Goal: Task Accomplishment & Management: Manage account settings

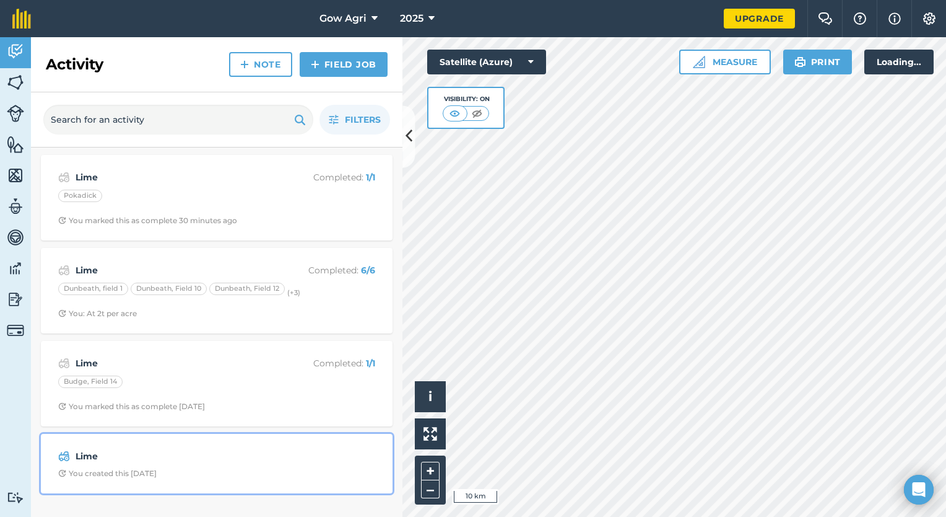
drag, startPoint x: 0, startPoint y: 0, endPoint x: 179, endPoint y: 453, distance: 486.9
click at [179, 453] on strong "Lime" at bounding box center [174, 456] width 196 height 14
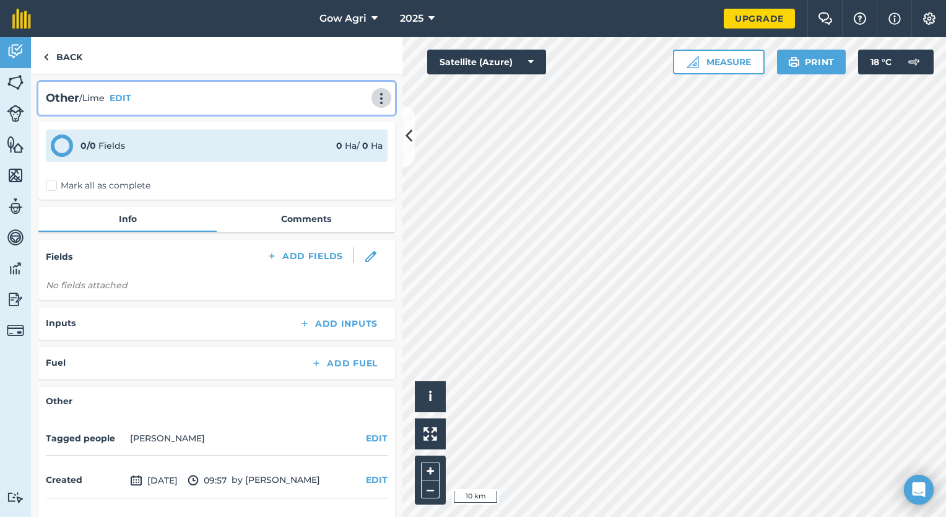
click at [374, 93] on img at bounding box center [381, 98] width 15 height 12
click at [359, 148] on link "Delete" at bounding box center [355, 154] width 79 height 25
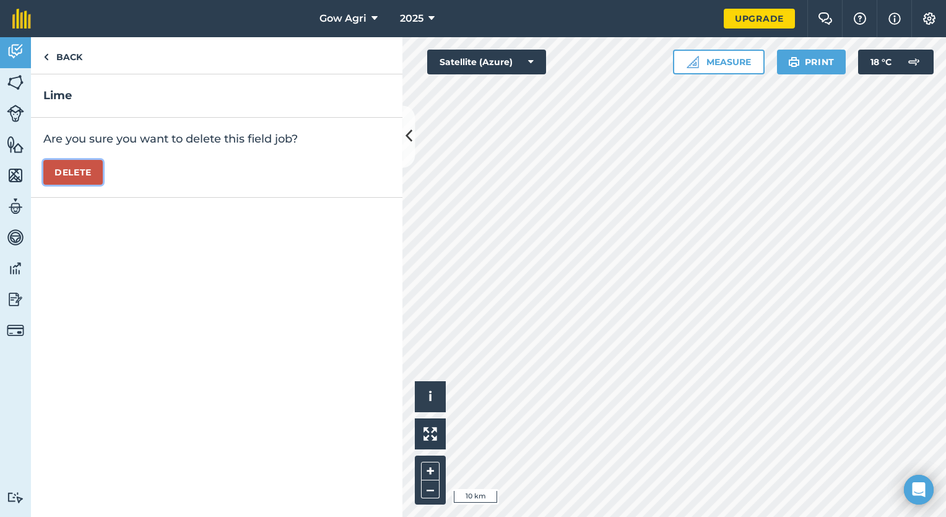
click at [70, 172] on button "Delete" at bounding box center [72, 172] width 59 height 25
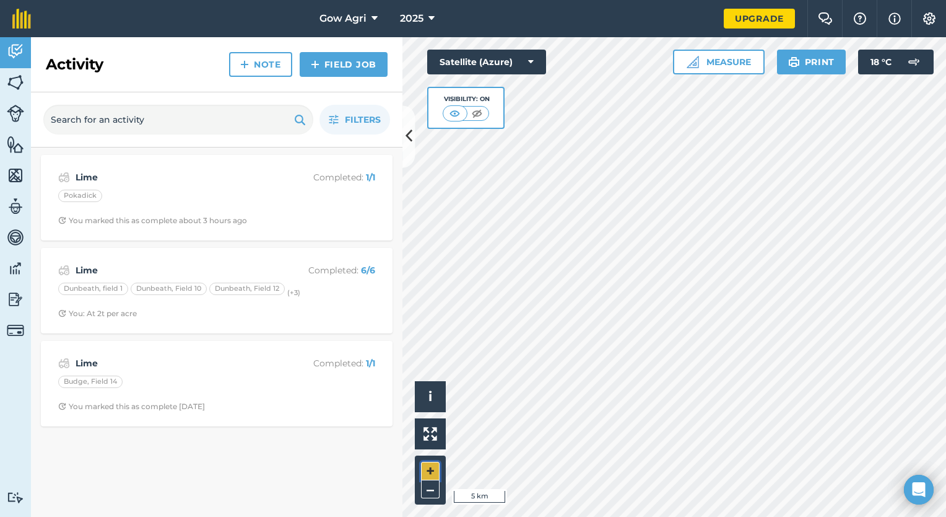
click at [426, 466] on button "+" at bounding box center [430, 470] width 19 height 19
click at [424, 487] on button "–" at bounding box center [430, 489] width 19 height 18
click at [390, 311] on div "Activity Fields Livestock Features Maps Team Vehicles Data Reporting Billing Tu…" at bounding box center [473, 276] width 946 height 479
click at [473, 110] on img at bounding box center [476, 113] width 15 height 12
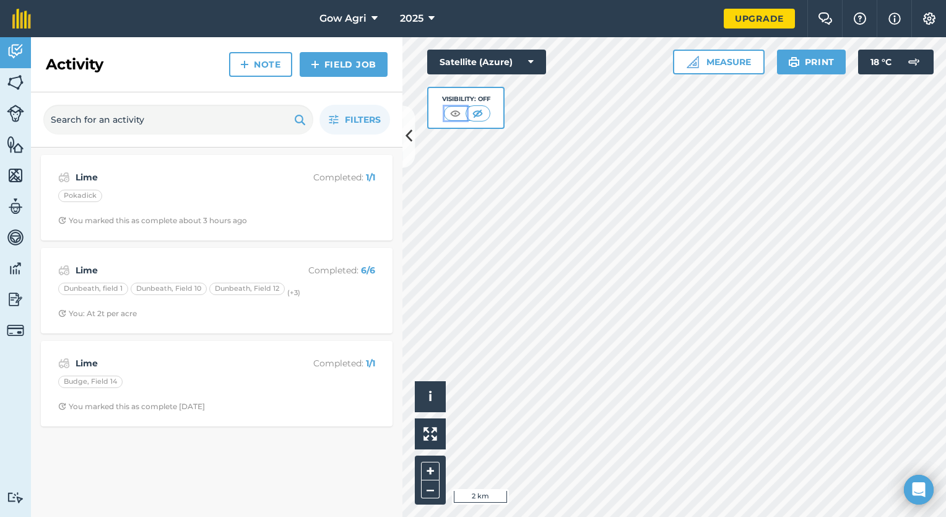
click at [460, 110] on img at bounding box center [455, 113] width 15 height 12
click at [427, 469] on button "+" at bounding box center [430, 470] width 19 height 19
click at [11, 79] on img at bounding box center [15, 82] width 17 height 19
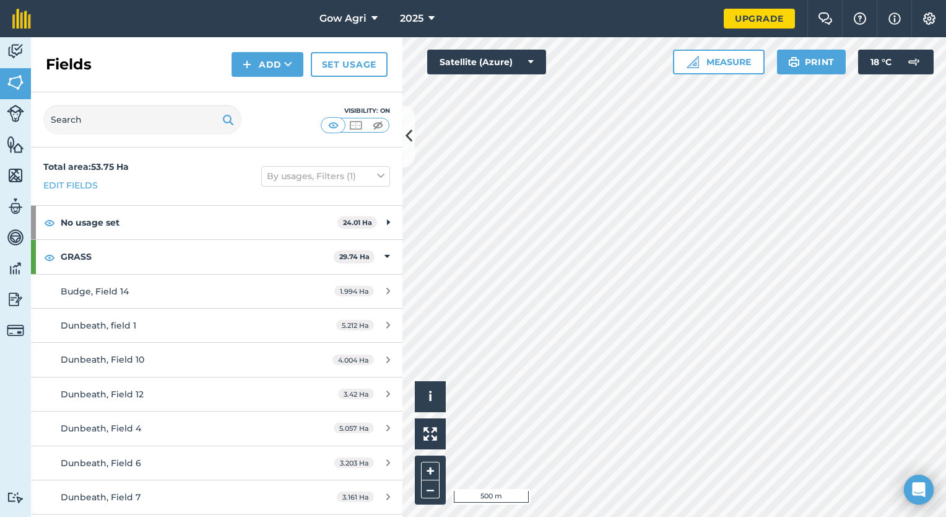
click at [831, 0] on html "Gow Agri 2025 Upgrade Farm Chat Help Info Settings Map printing is not availabl…" at bounding box center [473, 258] width 946 height 517
click at [788, 68] on img at bounding box center [794, 62] width 12 height 15
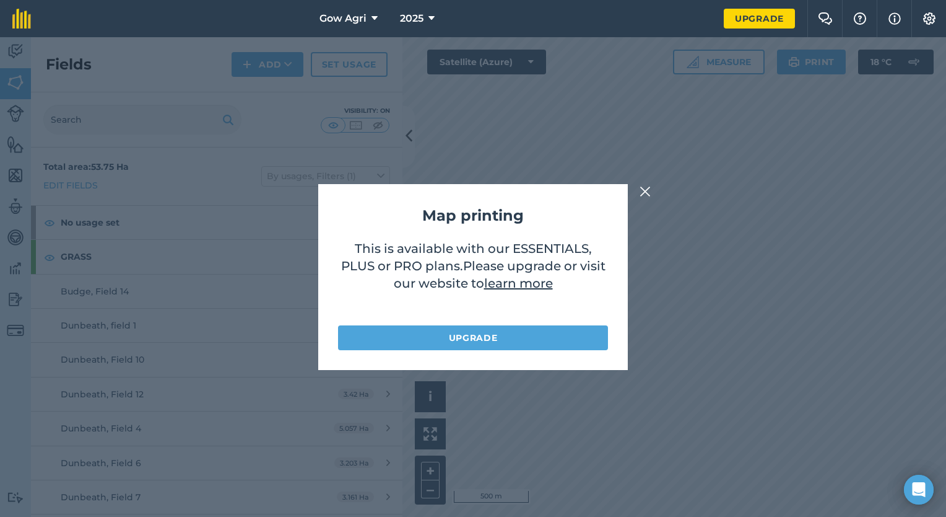
click at [641, 186] on img at bounding box center [645, 191] width 11 height 15
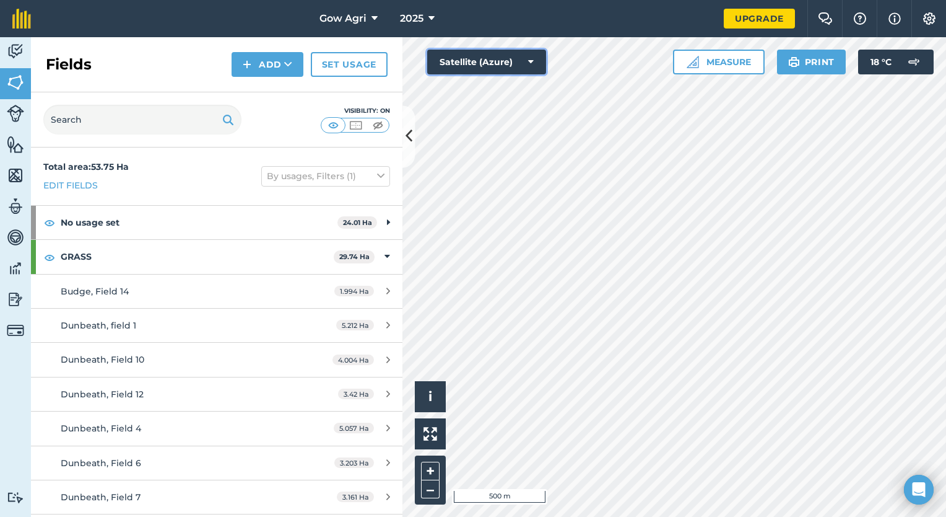
click at [518, 68] on button "Satellite (Azure)" at bounding box center [486, 62] width 119 height 25
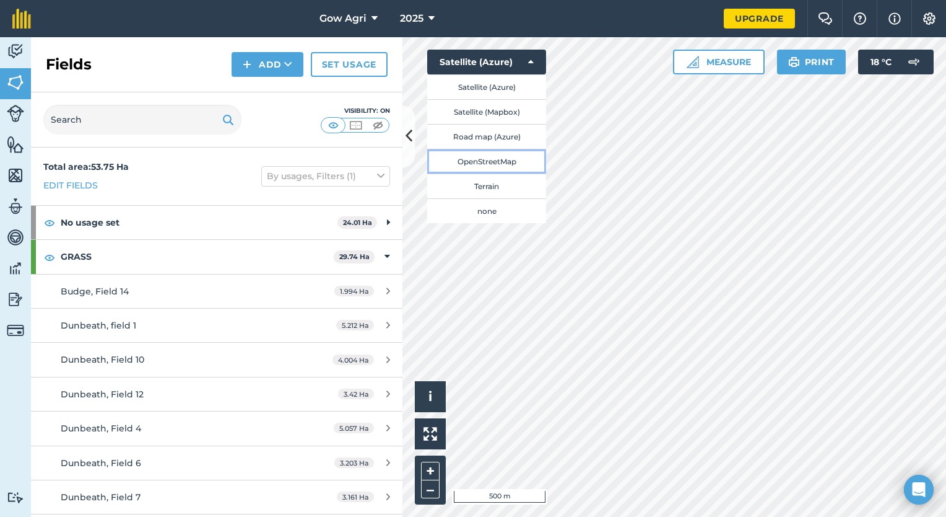
click at [495, 157] on button "OpenStreetMap" at bounding box center [486, 161] width 119 height 25
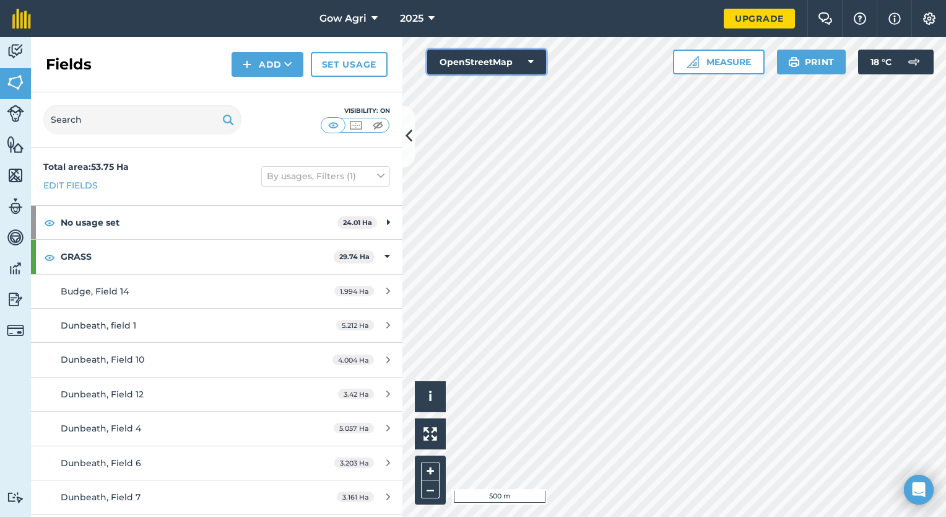
click at [478, 60] on button "OpenStreetMap" at bounding box center [486, 62] width 119 height 25
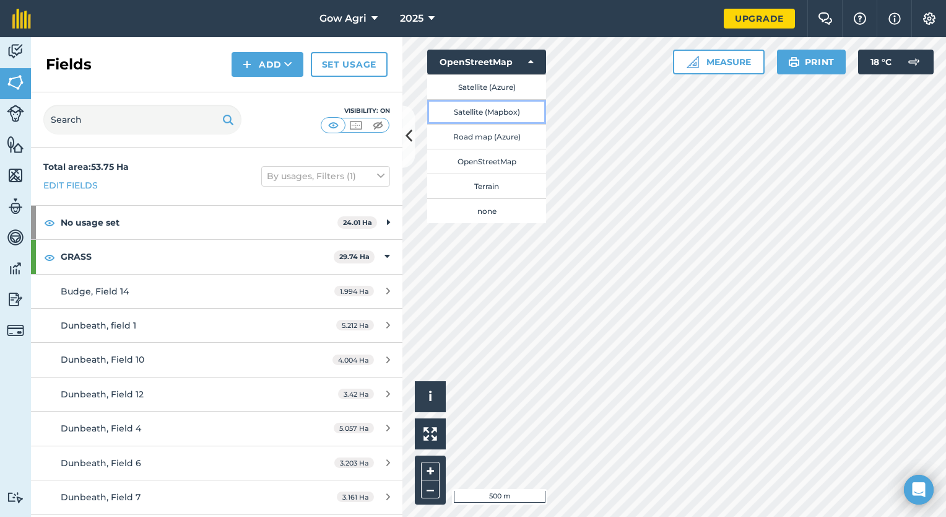
click at [482, 112] on button "Satellite (Mapbox)" at bounding box center [486, 111] width 119 height 25
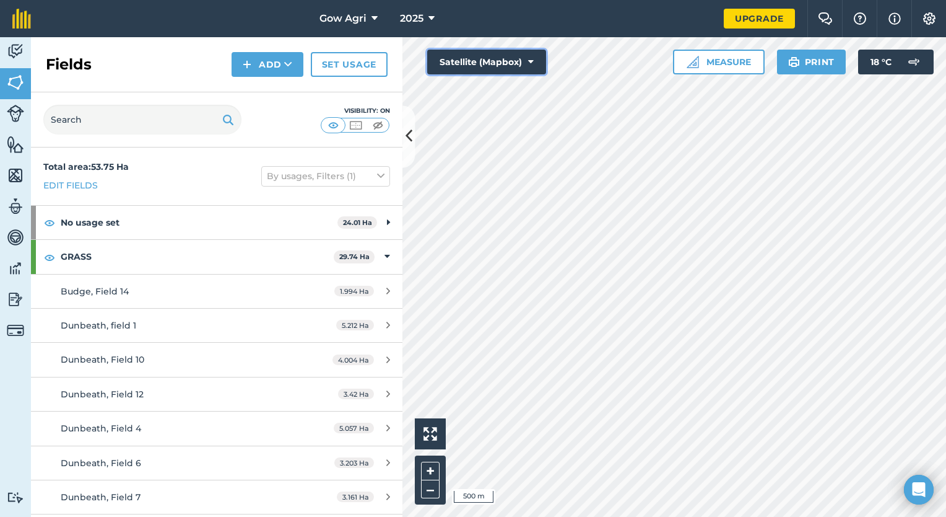
click at [516, 58] on button "Satellite (Mapbox)" at bounding box center [486, 62] width 119 height 25
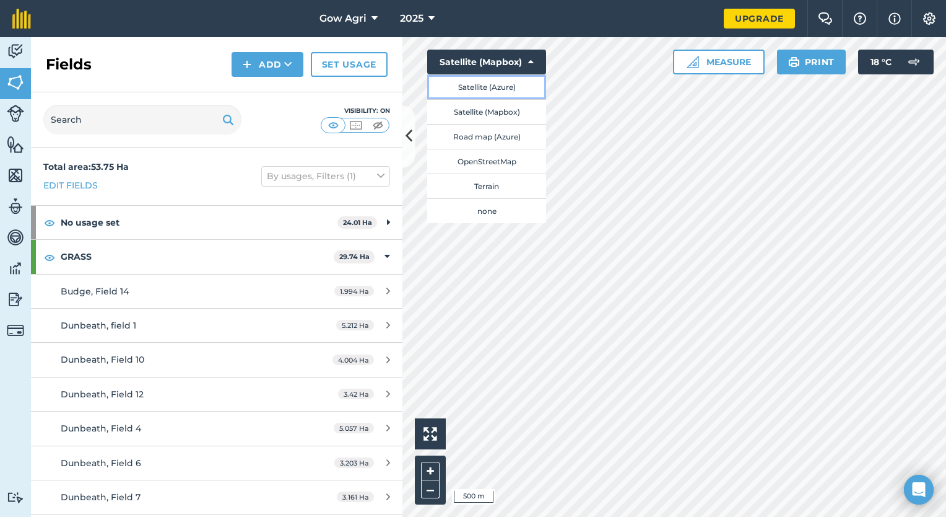
click at [508, 87] on button "Satellite (Azure)" at bounding box center [486, 86] width 119 height 25
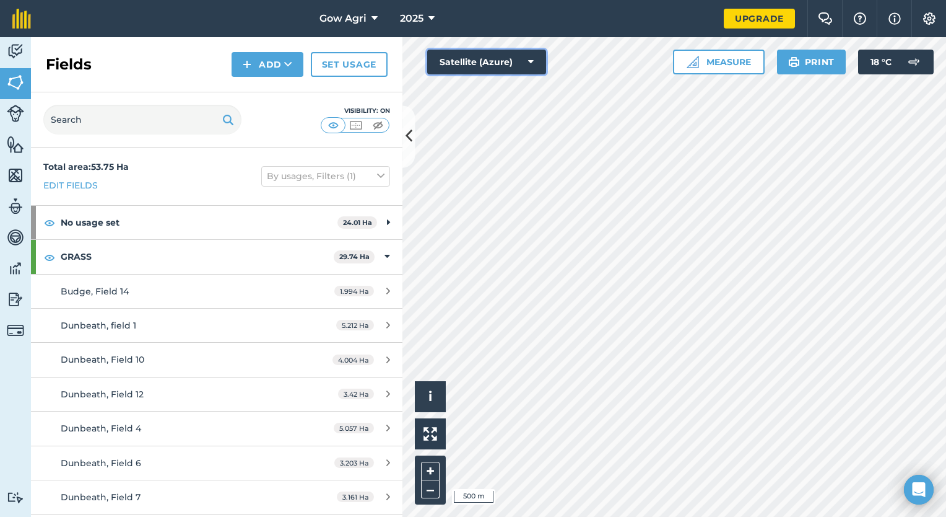
click at [498, 61] on button "Satellite (Azure)" at bounding box center [486, 62] width 119 height 25
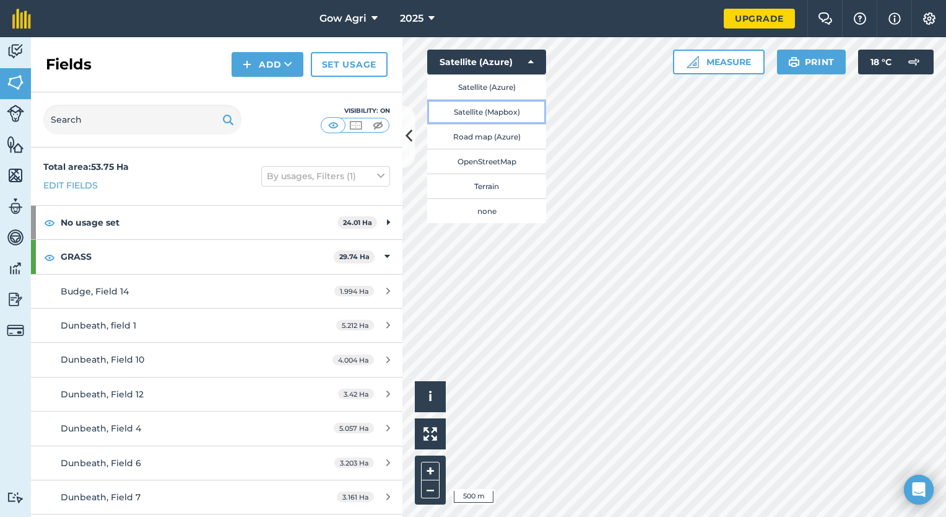
click at [490, 107] on button "Satellite (Mapbox)" at bounding box center [486, 111] width 119 height 25
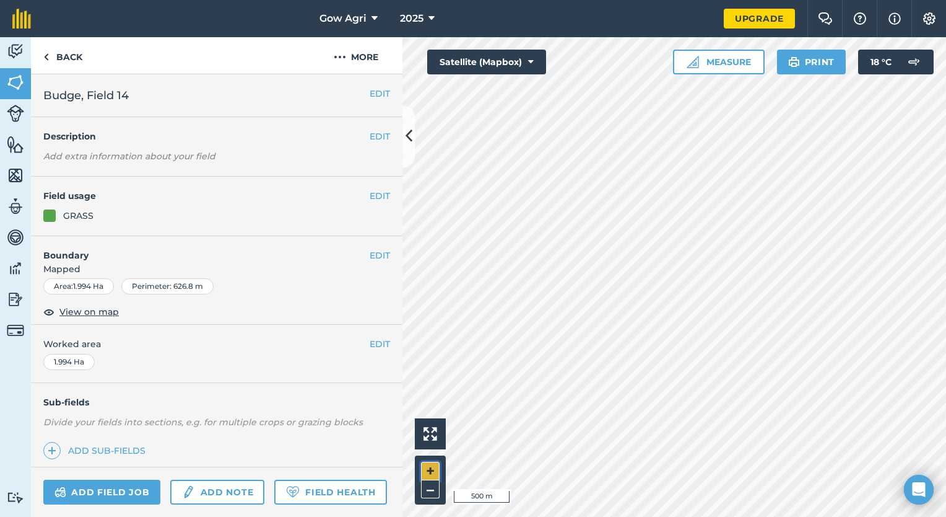
click at [430, 468] on button "+" at bounding box center [430, 470] width 19 height 19
click at [64, 362] on div "1.994 Ha" at bounding box center [68, 362] width 51 height 16
click at [63, 315] on span "View on map" at bounding box center [88, 312] width 59 height 14
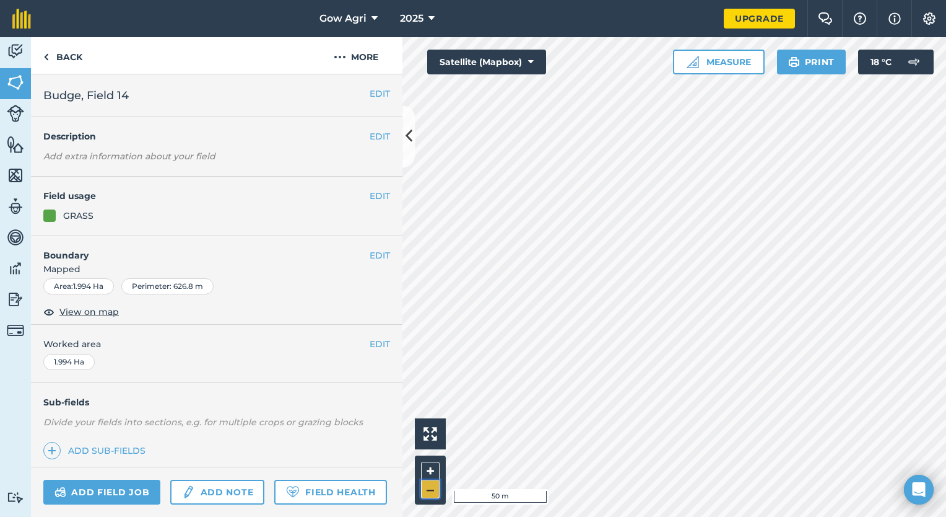
click at [425, 486] on button "–" at bounding box center [430, 489] width 19 height 18
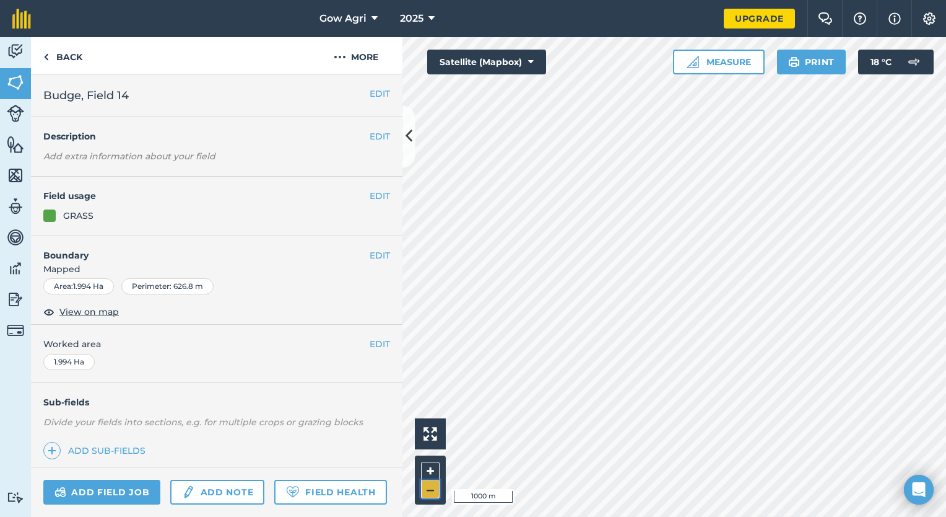
click at [425, 486] on button "–" at bounding box center [430, 489] width 19 height 18
click at [188, 152] on em "Add extra information about your field" at bounding box center [129, 156] width 172 height 11
click at [58, 59] on link "Back" at bounding box center [63, 55] width 64 height 37
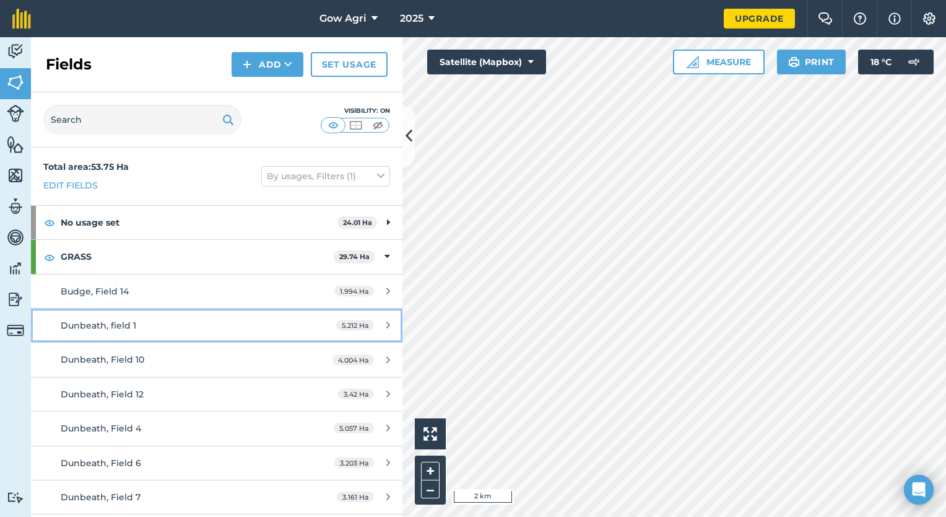
click at [114, 328] on span "Dunbeath, field 1" at bounding box center [99, 325] width 76 height 11
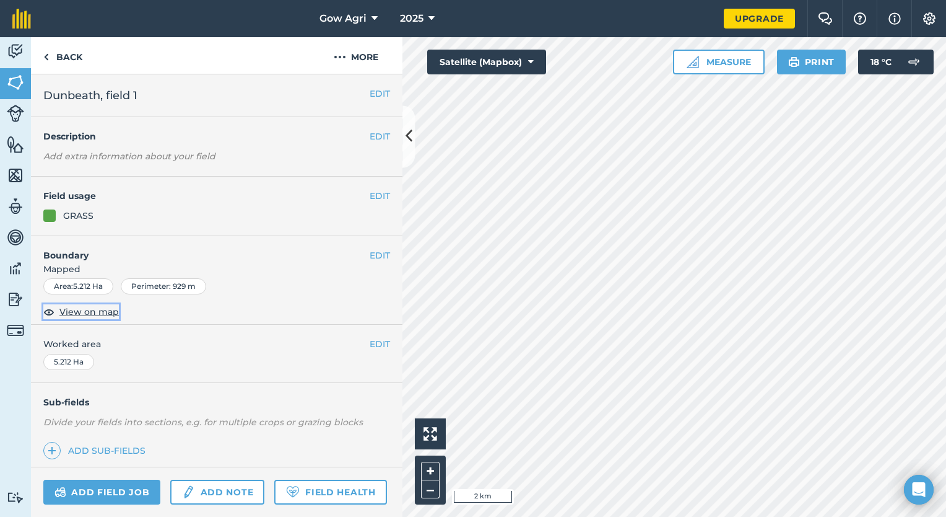
click at [86, 312] on span "View on map" at bounding box center [88, 312] width 59 height 14
click at [366, 21] on span "Gow Agri" at bounding box center [343, 18] width 47 height 15
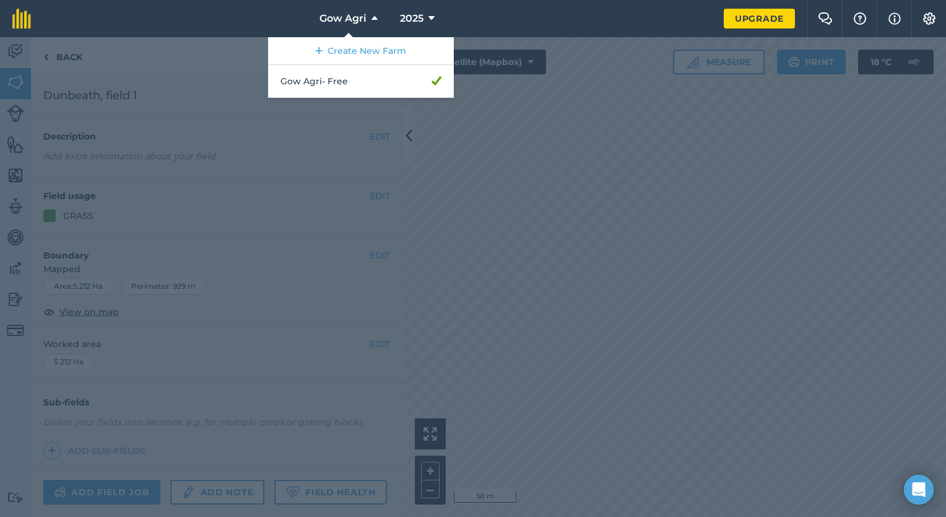
click at [478, 176] on div at bounding box center [473, 276] width 946 height 479
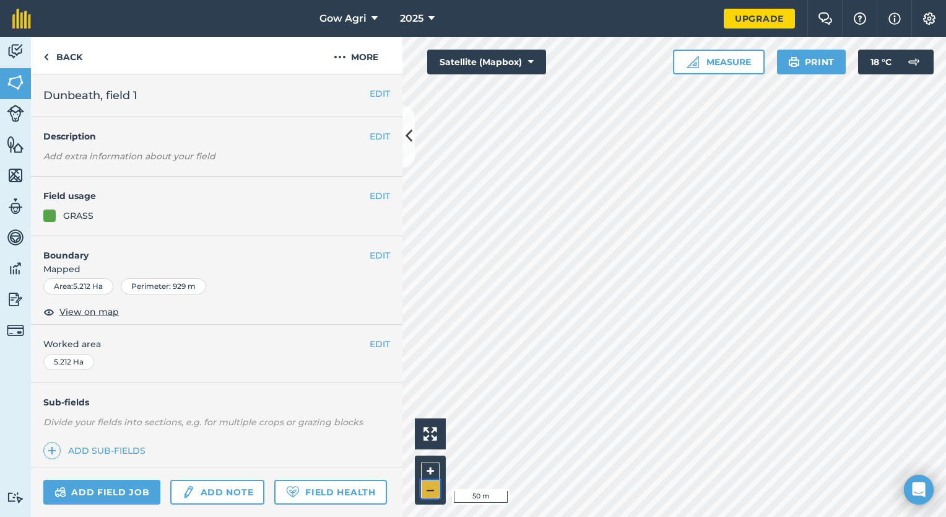
click at [428, 492] on button "–" at bounding box center [430, 489] width 19 height 18
click at [47, 52] on img at bounding box center [46, 57] width 6 height 15
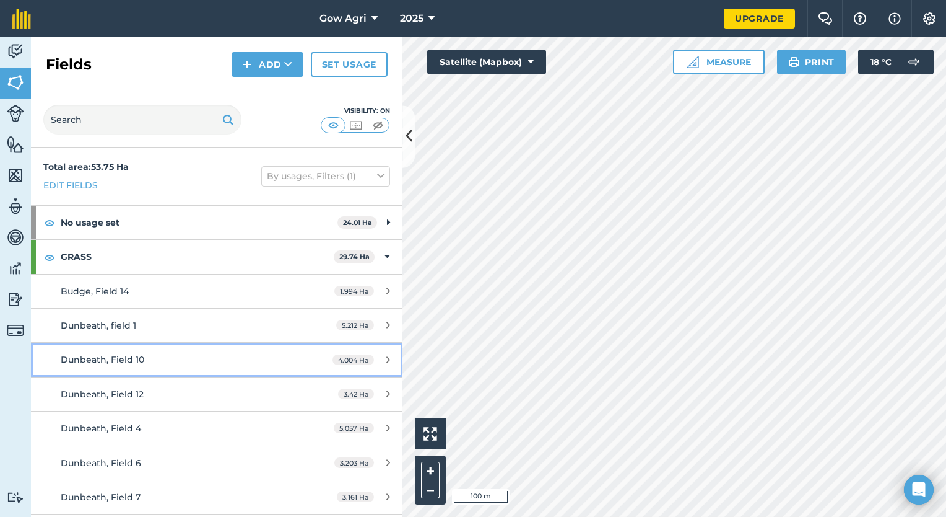
click at [168, 360] on div "Dunbeath, Field 10" at bounding box center [177, 359] width 233 height 14
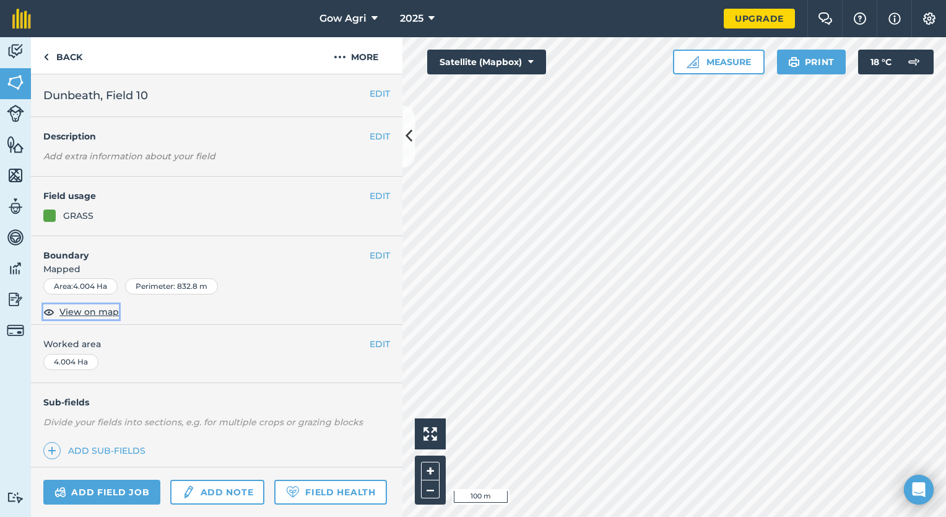
click at [97, 310] on span "View on map" at bounding box center [88, 312] width 59 height 14
click at [67, 58] on link "Back" at bounding box center [63, 55] width 64 height 37
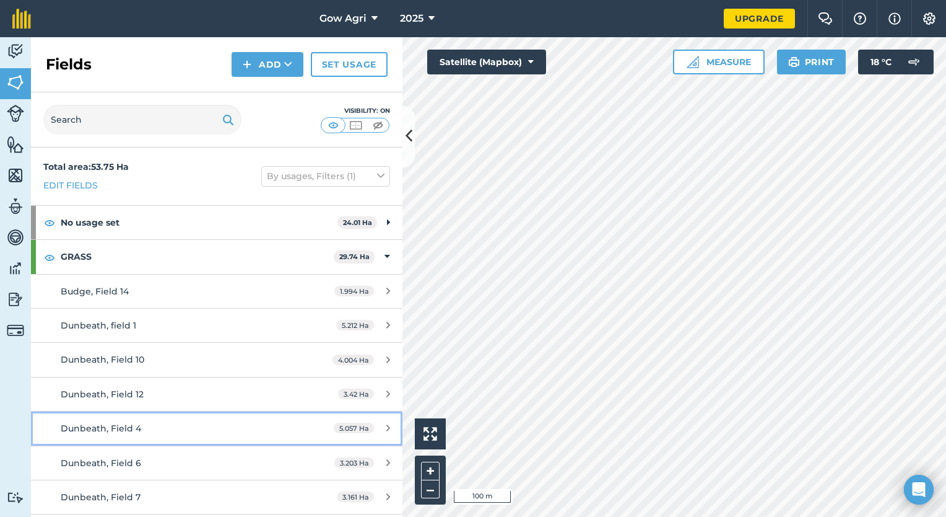
click at [141, 422] on div "Dunbeath, Field 4" at bounding box center [177, 428] width 233 height 14
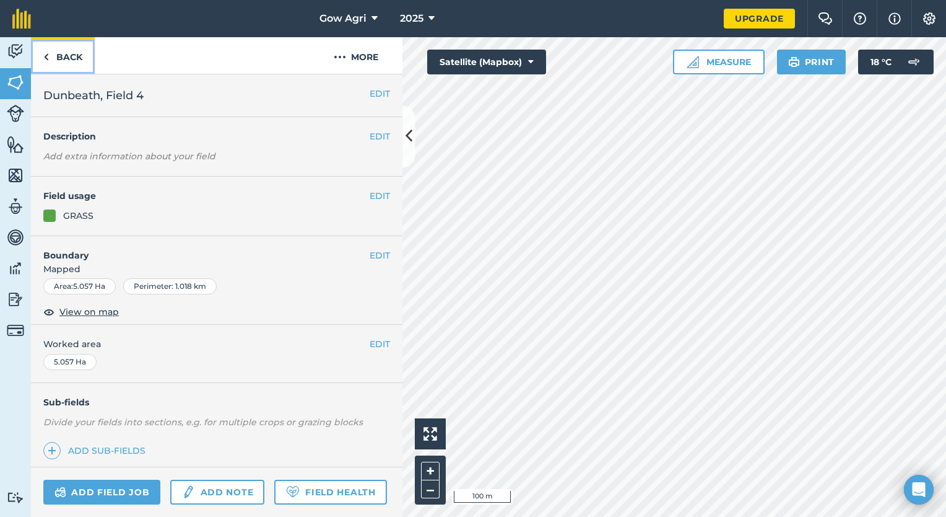
click at [47, 58] on img at bounding box center [46, 57] width 6 height 15
click at [38, 54] on link "Back" at bounding box center [63, 55] width 64 height 37
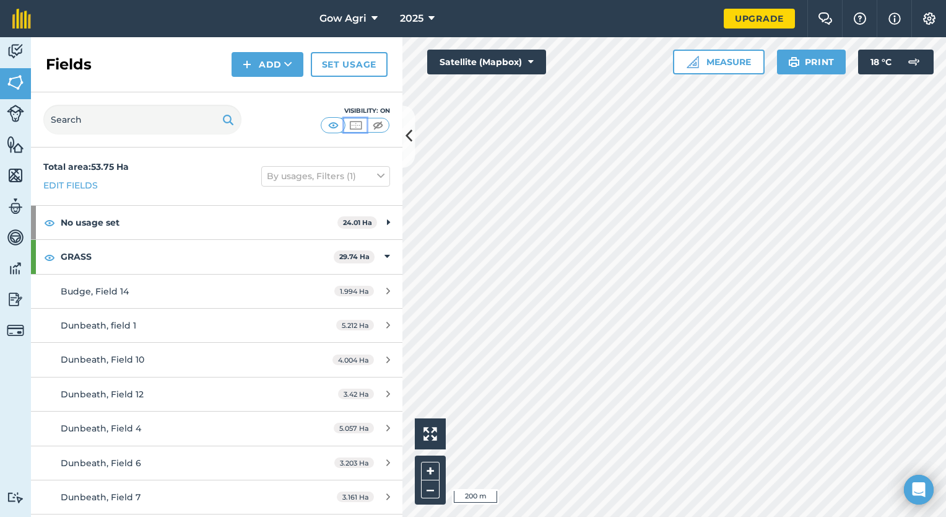
click at [357, 121] on img at bounding box center [355, 125] width 15 height 12
click at [377, 124] on img at bounding box center [377, 125] width 15 height 12
click at [336, 124] on img at bounding box center [333, 125] width 15 height 12
click at [354, 121] on img at bounding box center [355, 125] width 15 height 12
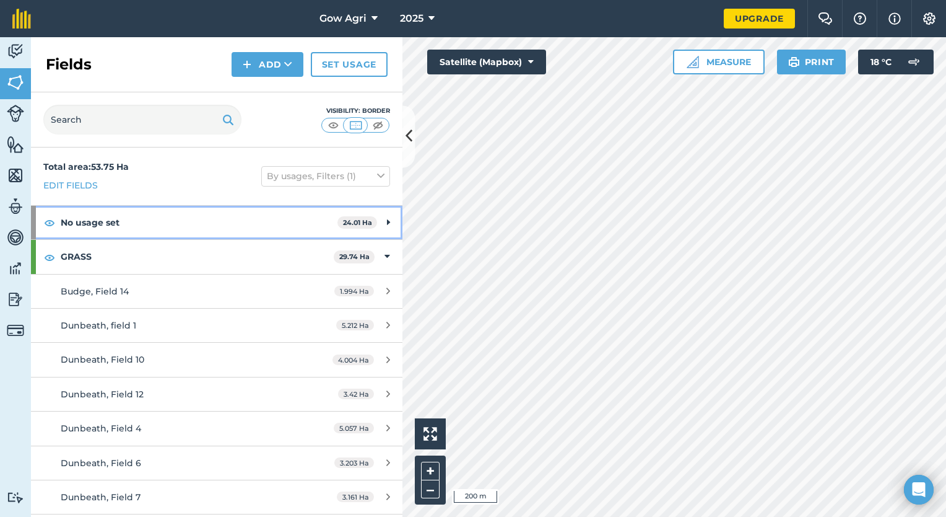
click at [374, 217] on div "No usage set 24.01 Ha" at bounding box center [217, 222] width 372 height 33
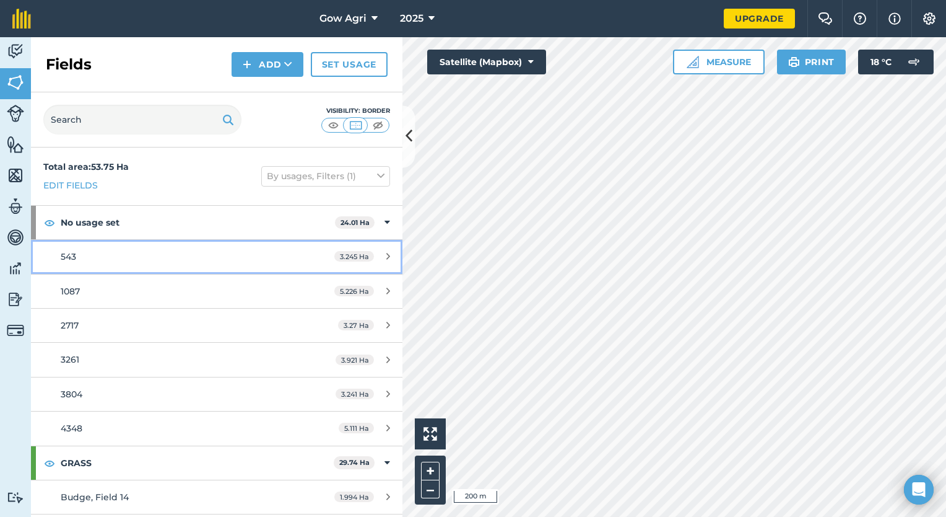
click at [374, 256] on div "3.245 Ha" at bounding box center [362, 256] width 81 height 10
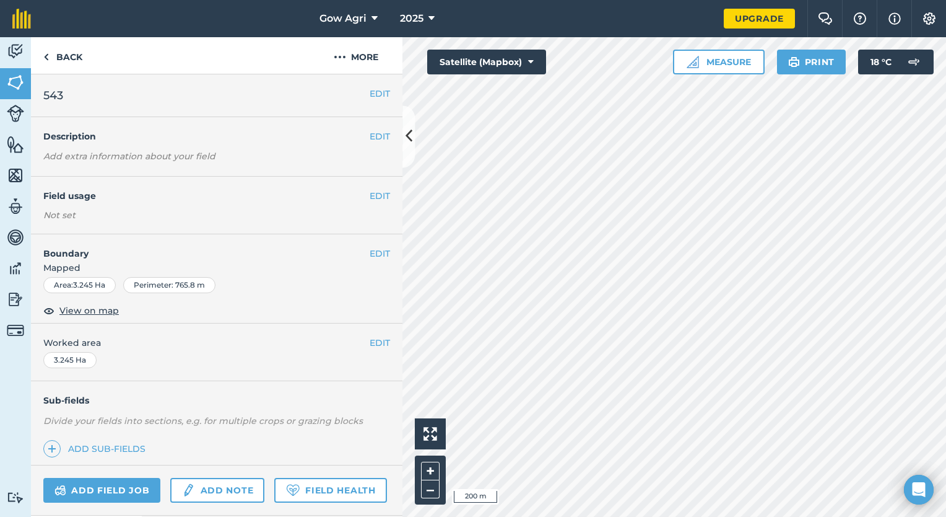
click at [222, 178] on div "EDIT Field usage Not set" at bounding box center [217, 206] width 372 height 58
click at [351, 60] on button "More" at bounding box center [356, 55] width 93 height 37
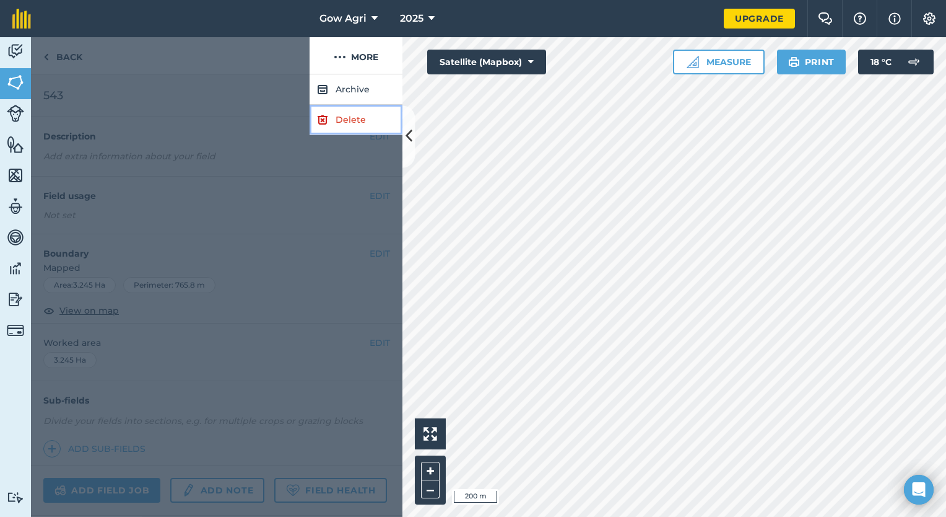
click at [332, 121] on link "Delete" at bounding box center [356, 120] width 93 height 30
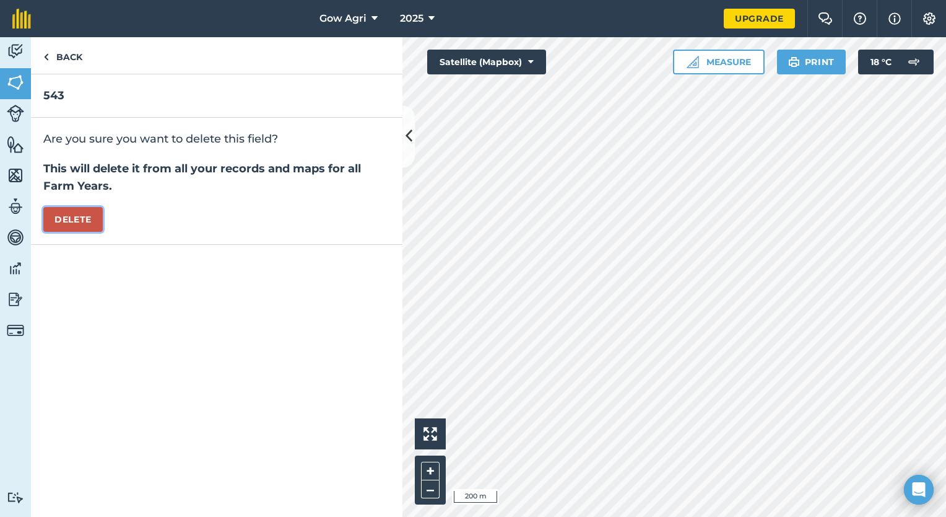
click at [92, 211] on button "Delete" at bounding box center [72, 219] width 59 height 25
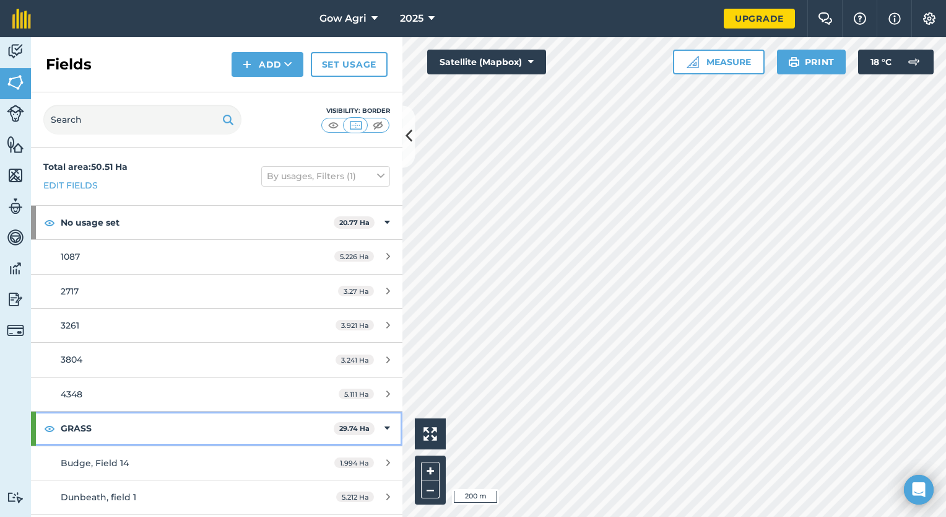
click at [385, 431] on icon at bounding box center [388, 428] width 6 height 14
click at [303, 430] on strong "GRASS" at bounding box center [199, 427] width 276 height 33
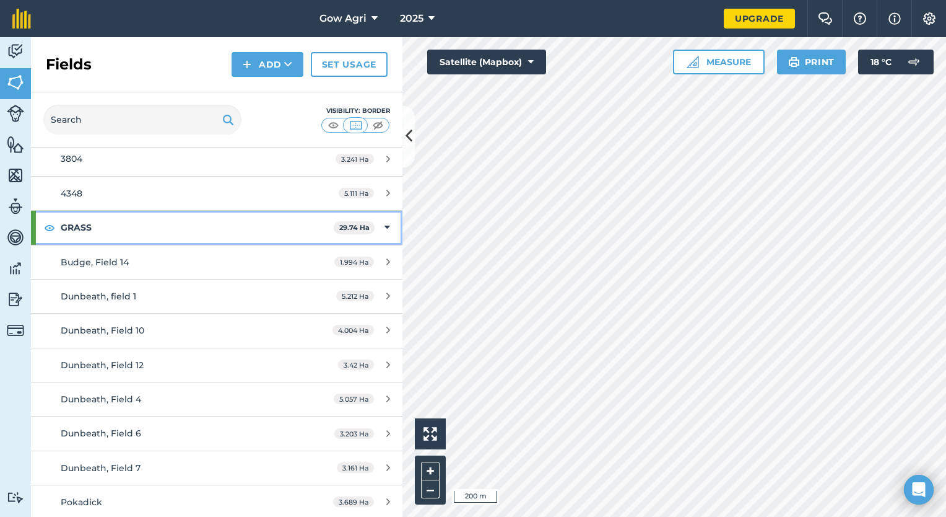
scroll to position [196, 0]
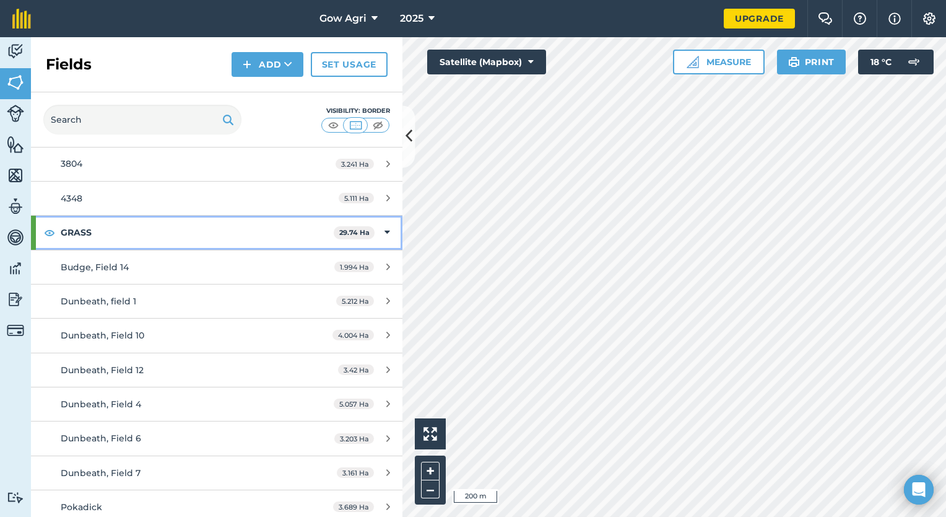
click at [385, 227] on icon at bounding box center [388, 232] width 6 height 14
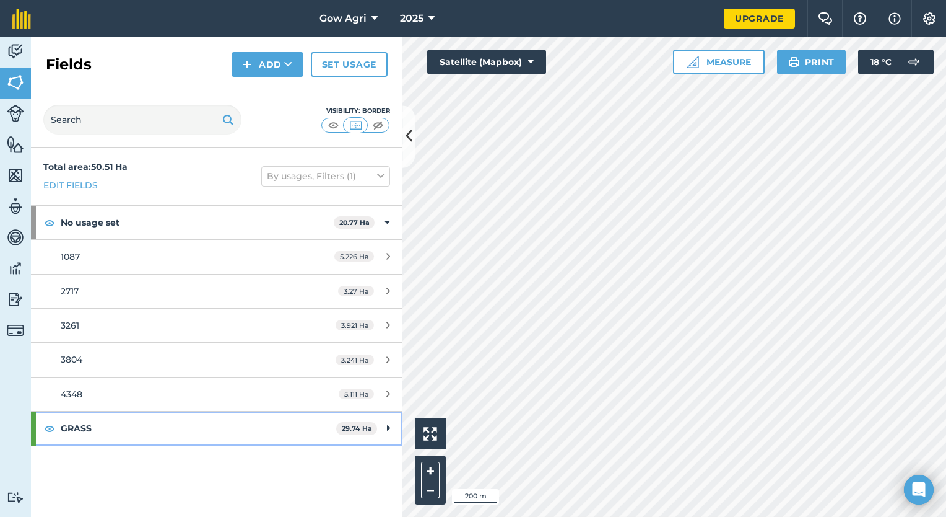
scroll to position [0, 0]
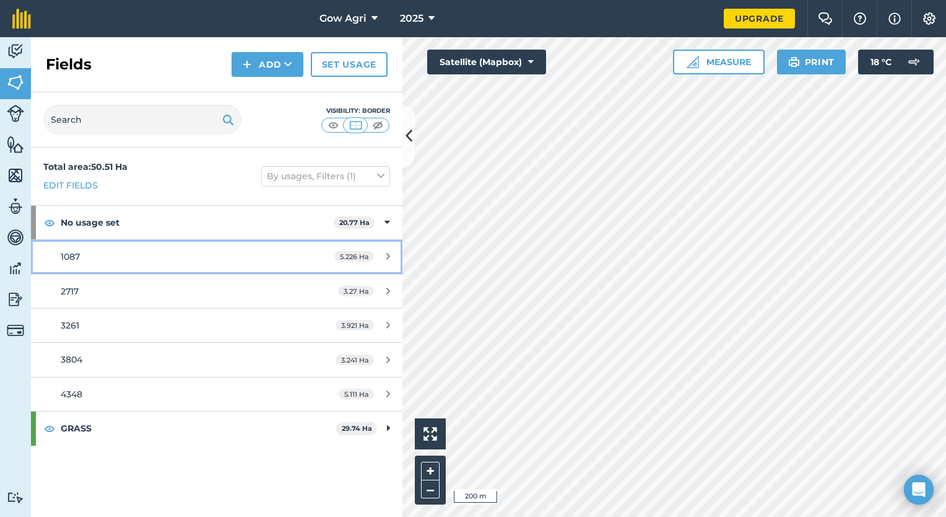
click at [183, 264] on link "1087 5.226 Ha" at bounding box center [217, 256] width 372 height 33
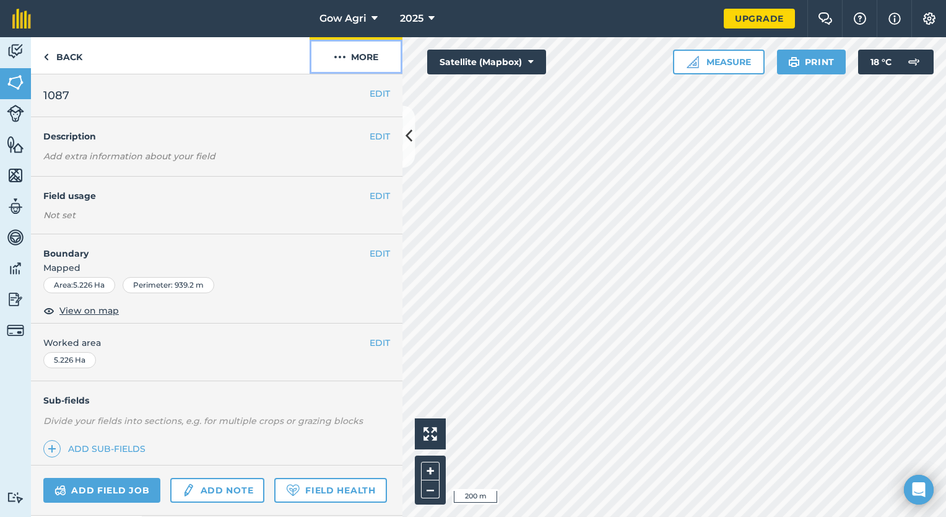
click at [352, 52] on button "More" at bounding box center [356, 55] width 93 height 37
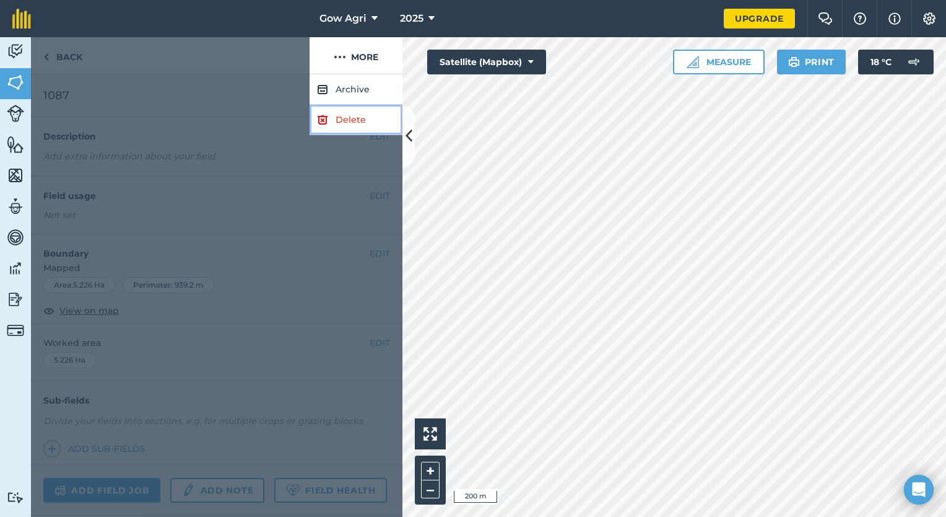
click at [347, 115] on link "Delete" at bounding box center [356, 120] width 93 height 30
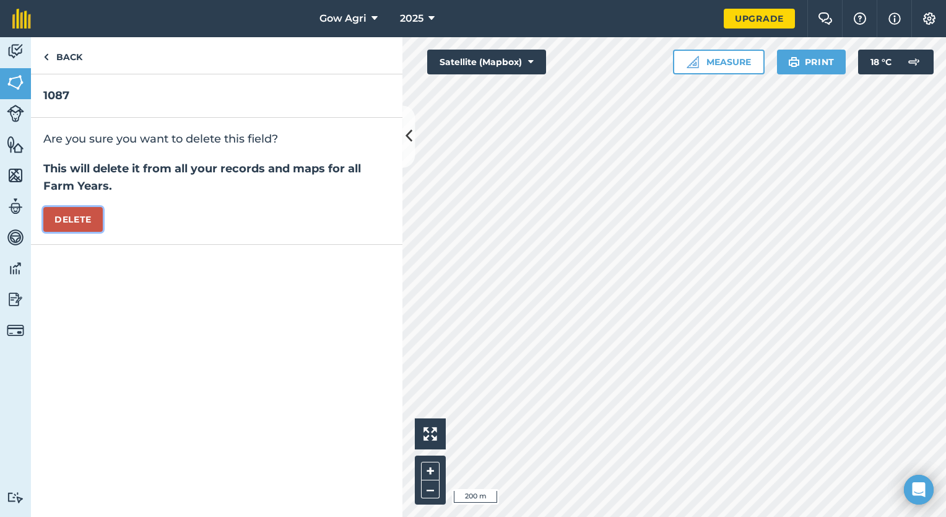
click at [63, 217] on button "Delete" at bounding box center [72, 219] width 59 height 25
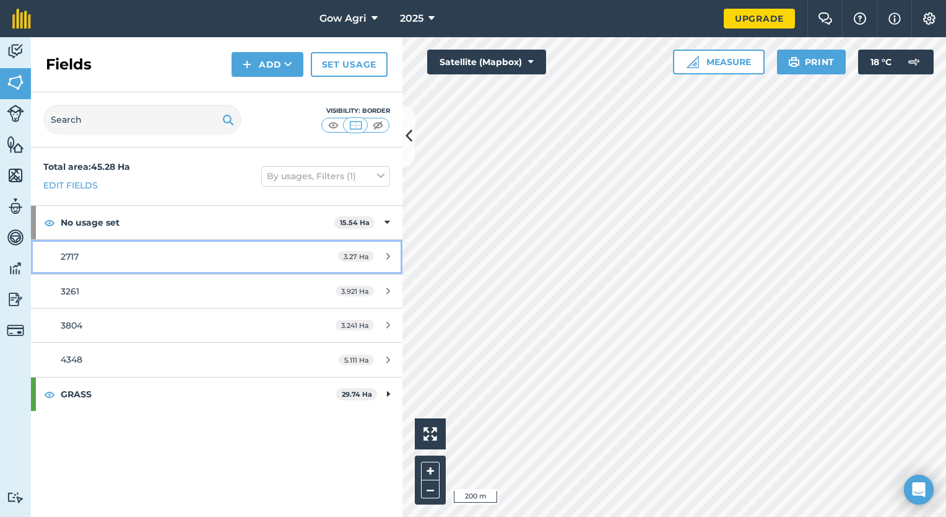
click at [105, 260] on div "2717" at bounding box center [177, 257] width 233 height 14
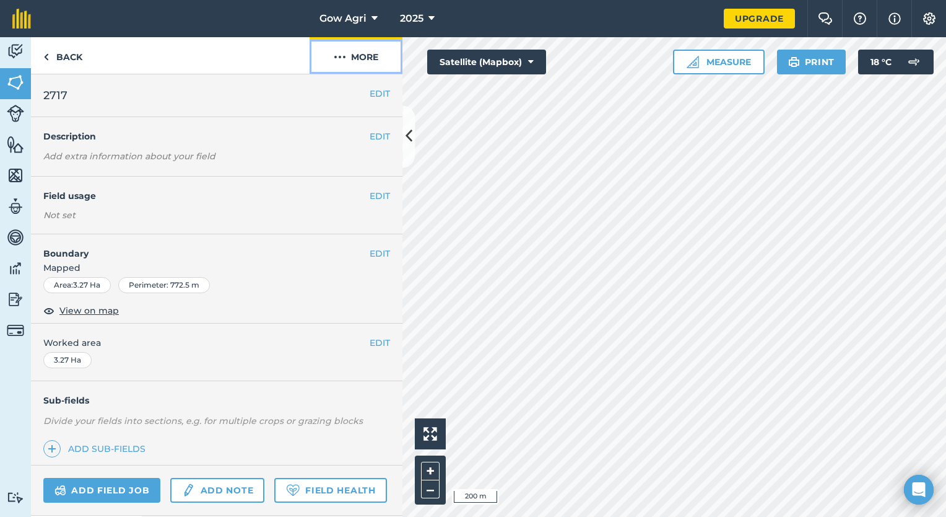
click at [350, 51] on button "More" at bounding box center [356, 55] width 93 height 37
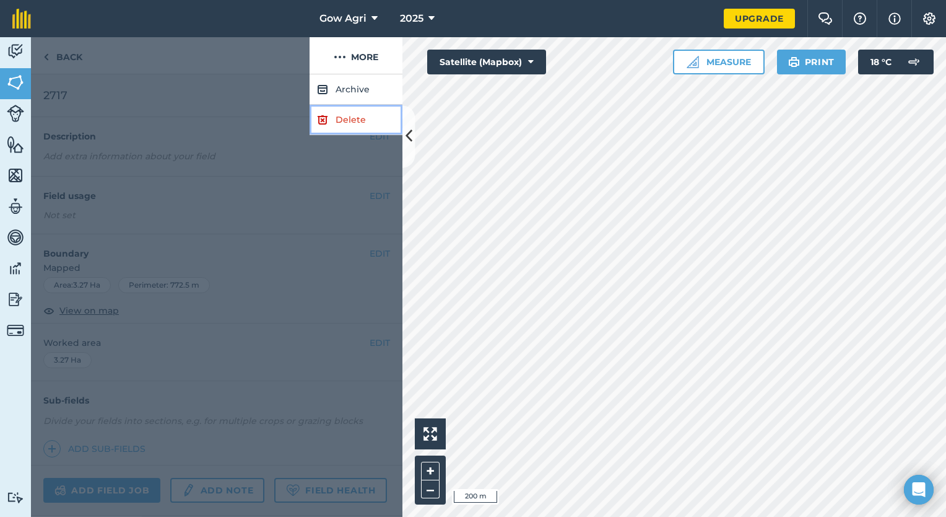
click at [329, 110] on link "Delete" at bounding box center [356, 120] width 93 height 30
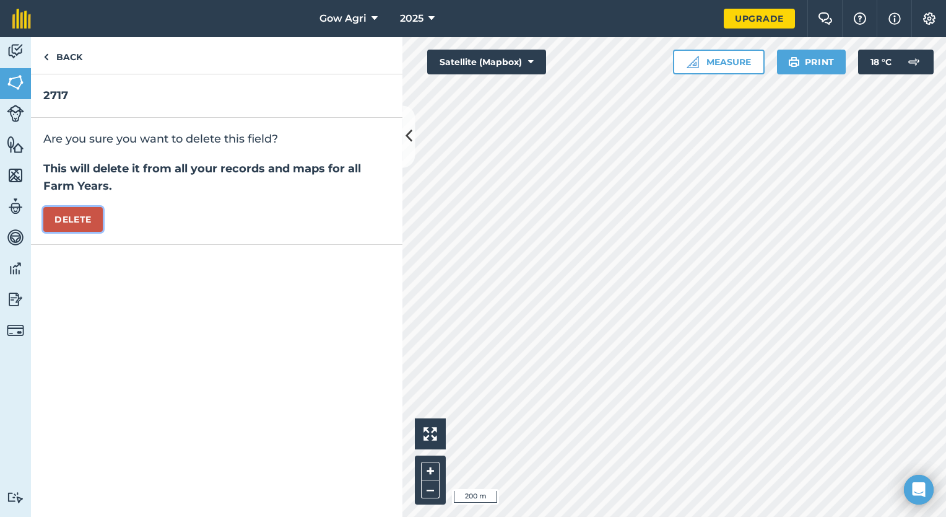
click at [92, 215] on button "Delete" at bounding box center [72, 219] width 59 height 25
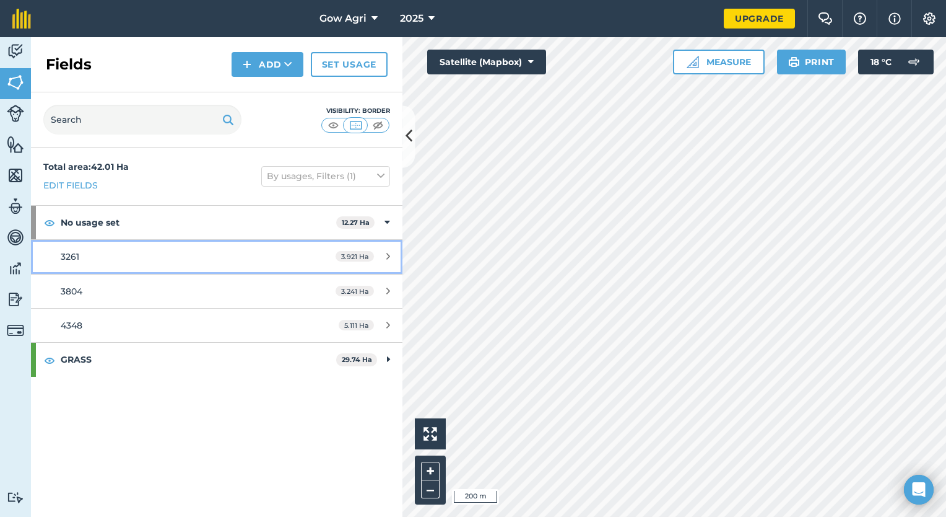
click at [161, 253] on div "3261" at bounding box center [177, 257] width 233 height 14
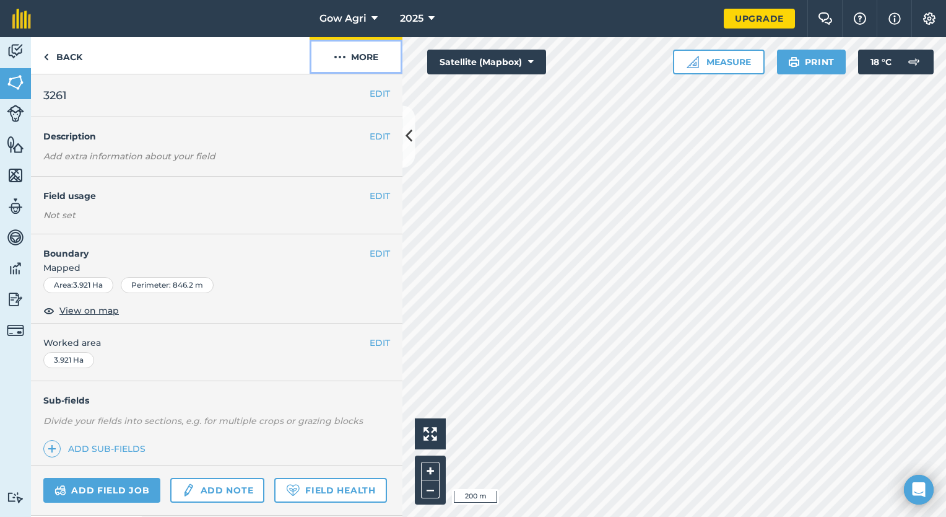
click at [347, 59] on button "More" at bounding box center [356, 55] width 93 height 37
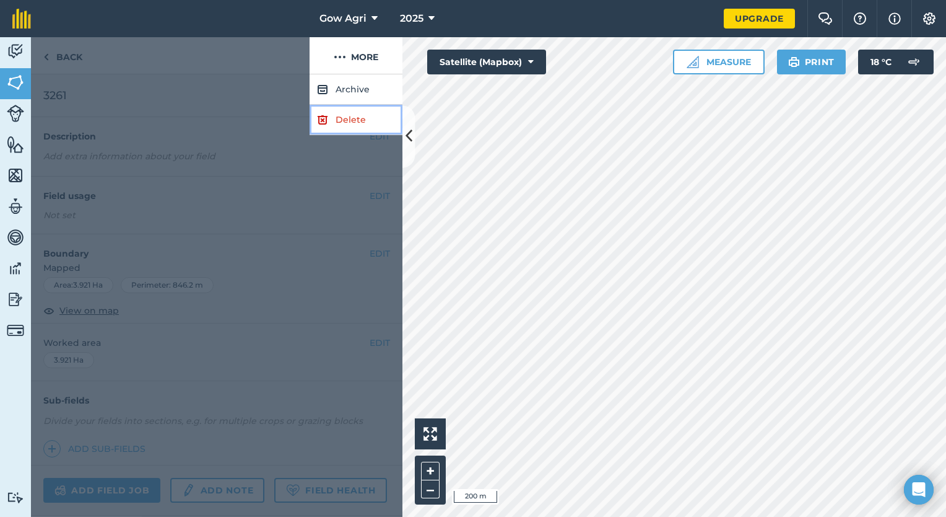
click at [336, 116] on link "Delete" at bounding box center [356, 120] width 93 height 30
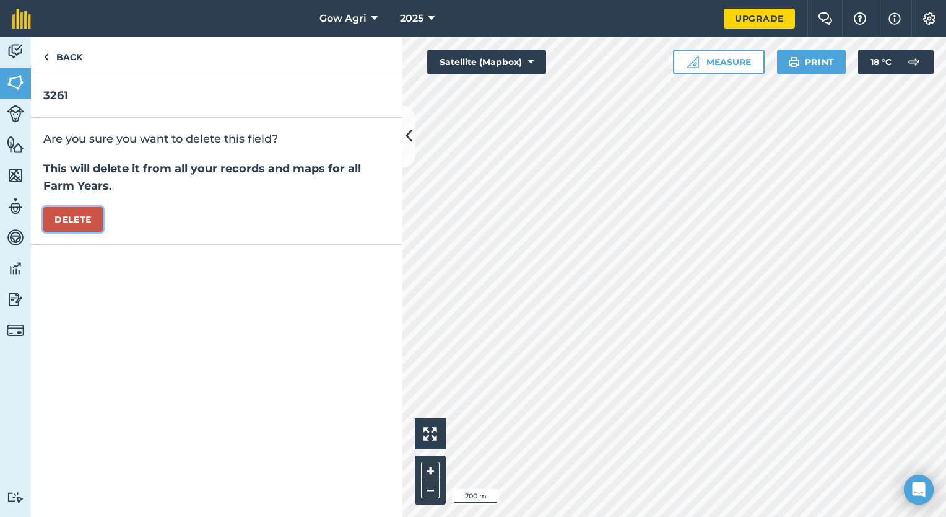
click at [89, 212] on button "Delete" at bounding box center [72, 219] width 59 height 25
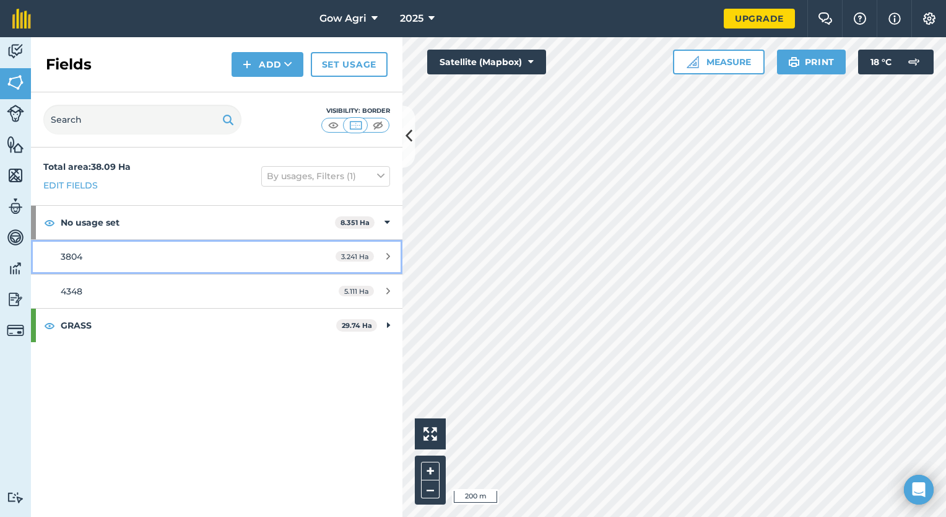
click at [126, 261] on div "3804" at bounding box center [177, 257] width 233 height 14
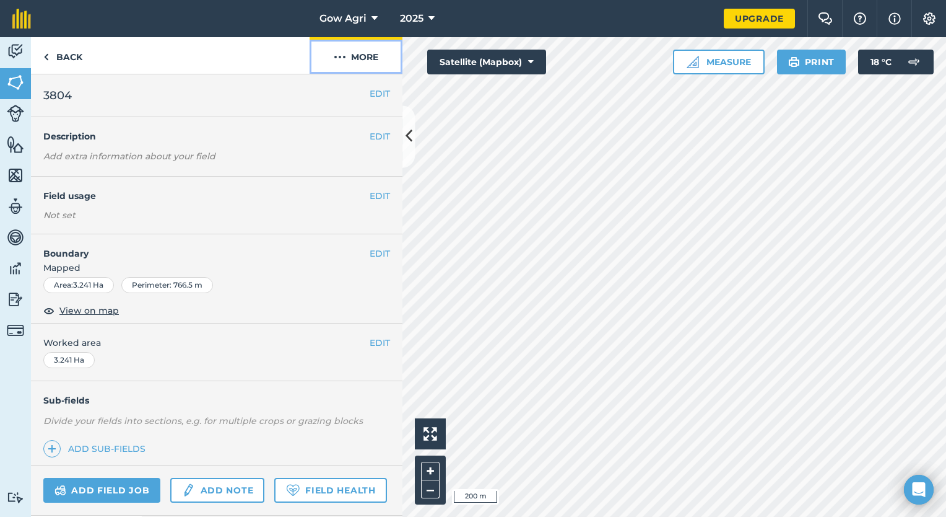
click at [349, 61] on button "More" at bounding box center [356, 55] width 93 height 37
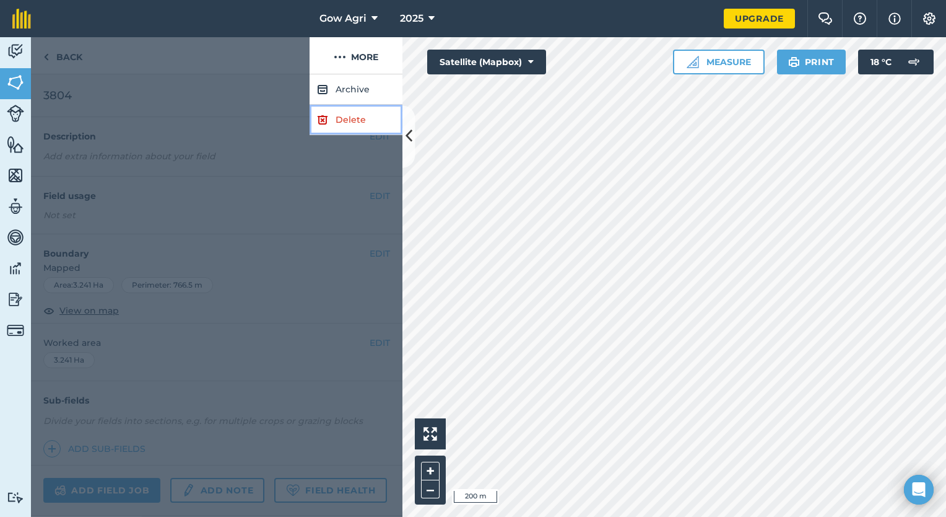
click at [321, 112] on img at bounding box center [322, 119] width 11 height 15
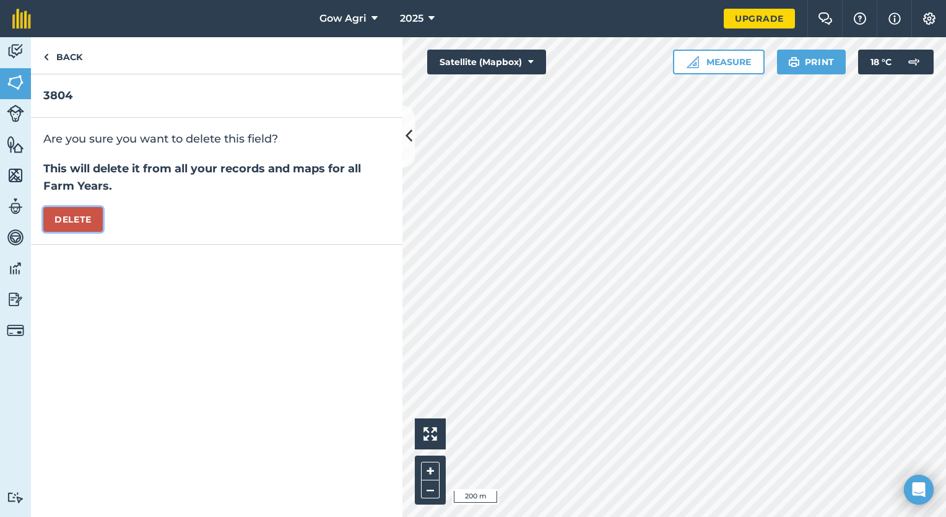
click at [74, 224] on button "Delete" at bounding box center [72, 219] width 59 height 25
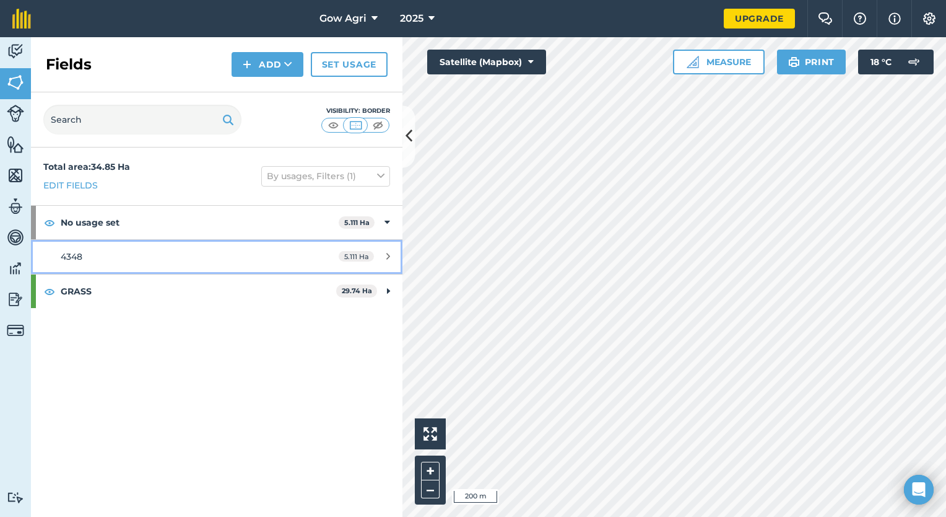
click at [94, 244] on link "4348 5.111 Ha" at bounding box center [217, 256] width 372 height 33
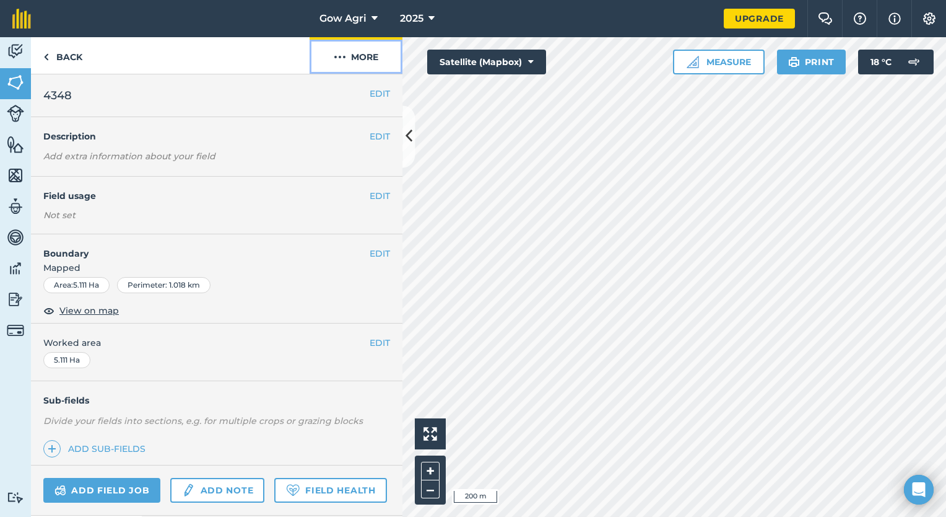
click at [370, 58] on button "More" at bounding box center [356, 55] width 93 height 37
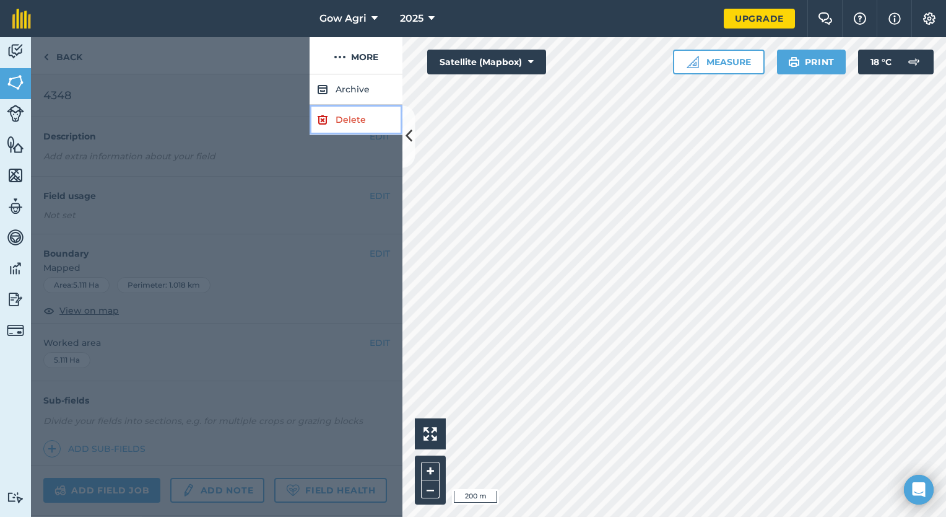
click at [357, 123] on link "Delete" at bounding box center [356, 120] width 93 height 30
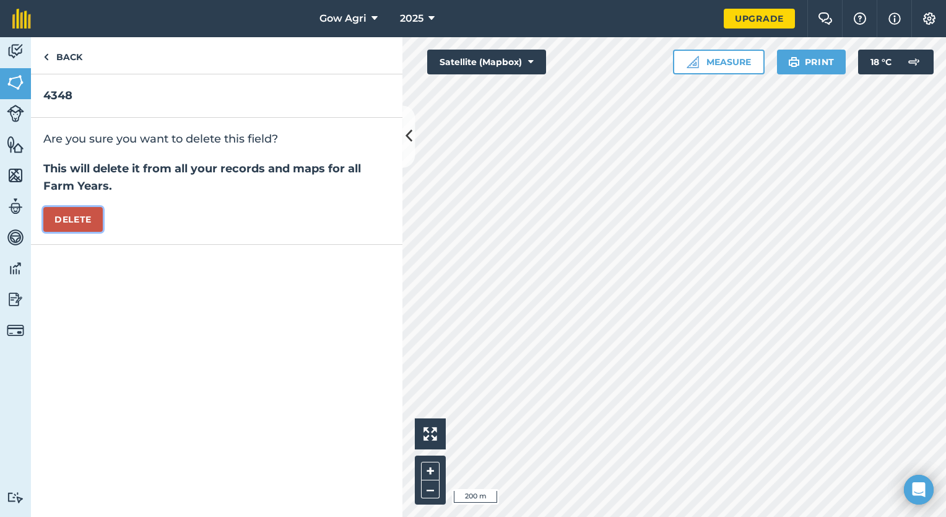
click at [102, 219] on button "Delete" at bounding box center [72, 219] width 59 height 25
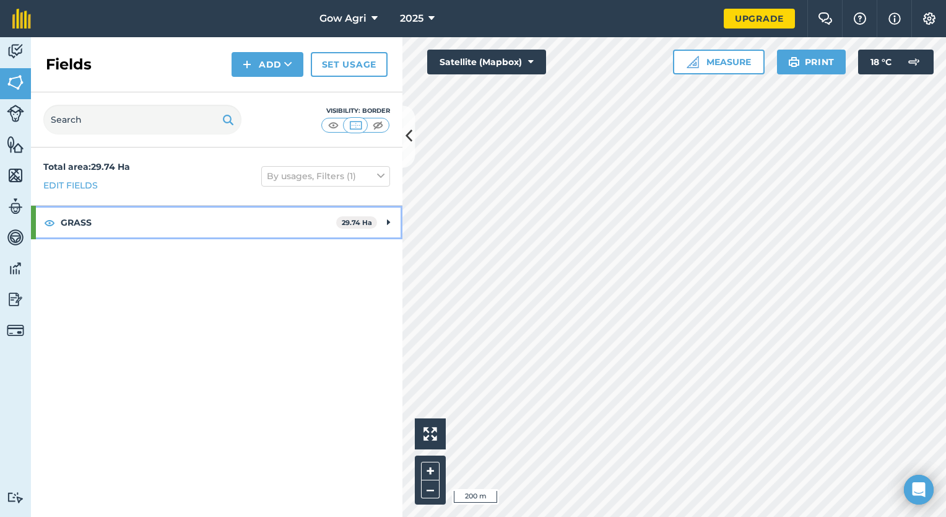
click at [164, 217] on strong "GRASS" at bounding box center [199, 222] width 276 height 33
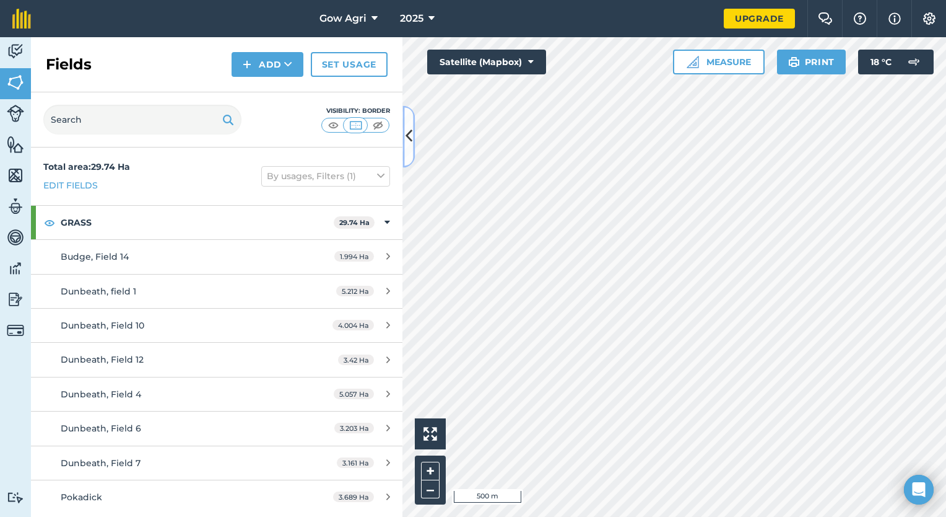
click at [411, 131] on icon at bounding box center [409, 137] width 7 height 22
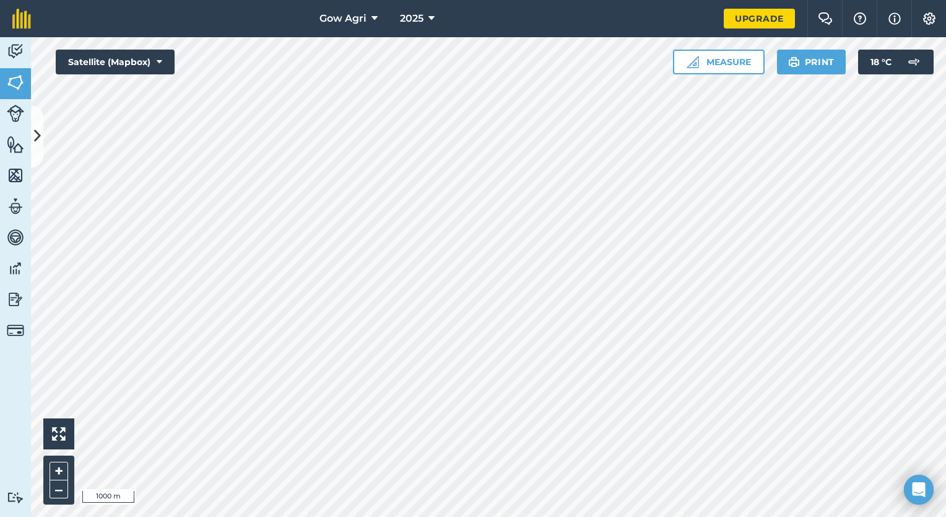
click at [197, 516] on html "Gow Agri 2025 Upgrade Farm Chat Help Info Settings Map printing is not availabl…" at bounding box center [473, 258] width 946 height 517
click at [50, 489] on button "–" at bounding box center [59, 489] width 19 height 18
click at [362, 516] on html "Gow Agri 2025 Upgrade Farm Chat Help Info Settings Map printing is not availabl…" at bounding box center [473, 258] width 946 height 517
click at [37, 145] on icon at bounding box center [37, 137] width 7 height 22
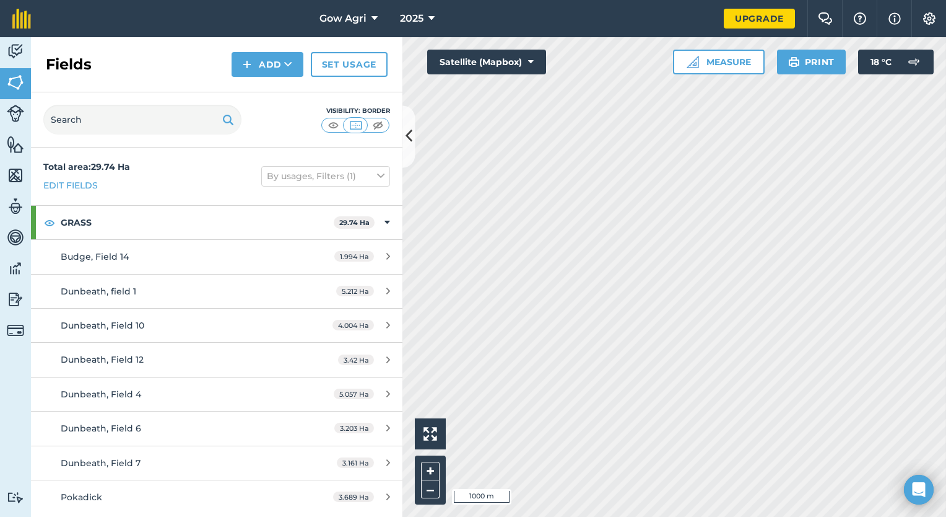
click at [302, 385] on div "Activity Fields Livestock Features Maps Team Vehicles Data Reporting Billing Tu…" at bounding box center [473, 276] width 946 height 479
click at [426, 463] on button "+" at bounding box center [430, 470] width 19 height 19
click at [426, 462] on button "+" at bounding box center [430, 470] width 19 height 19
click at [906, 22] on div "Gow Agri 2025 Upgrade Farm Chat Help Info Settings Map printing is not availabl…" at bounding box center [473, 258] width 946 height 517
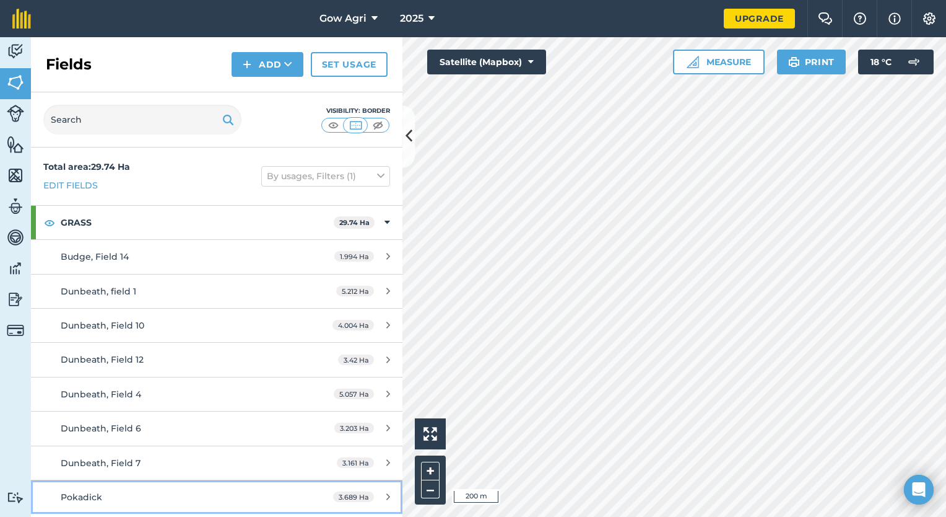
click at [218, 495] on div "Pokadick" at bounding box center [177, 497] width 233 height 14
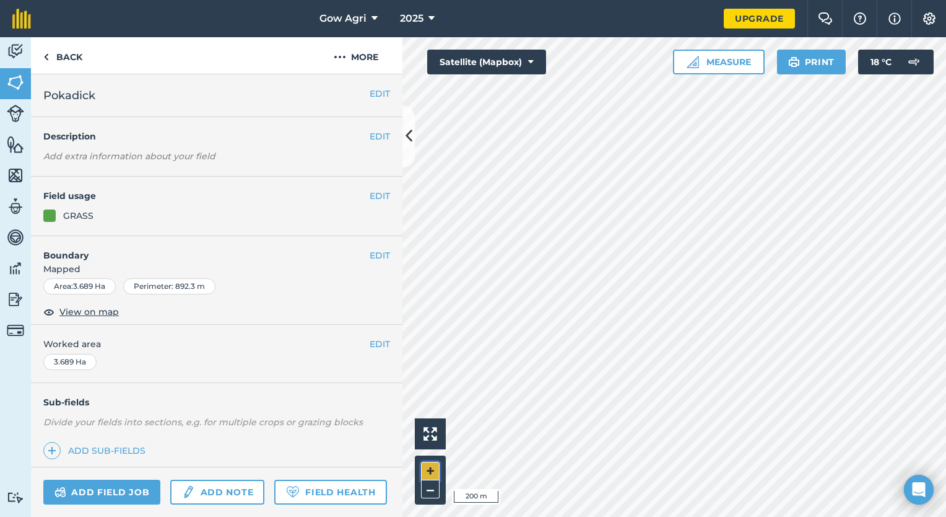
click at [433, 467] on button "+" at bounding box center [430, 470] width 19 height 19
click at [427, 472] on button "+" at bounding box center [430, 470] width 19 height 19
click at [427, 468] on button "+" at bounding box center [430, 470] width 19 height 19
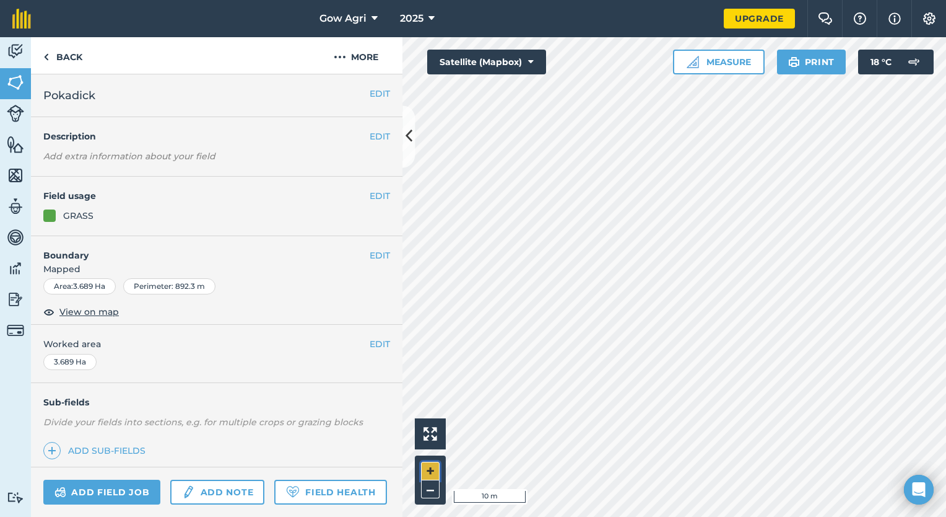
click at [427, 468] on button "+" at bounding box center [430, 470] width 19 height 19
click at [431, 492] on button "–" at bounding box center [430, 489] width 19 height 18
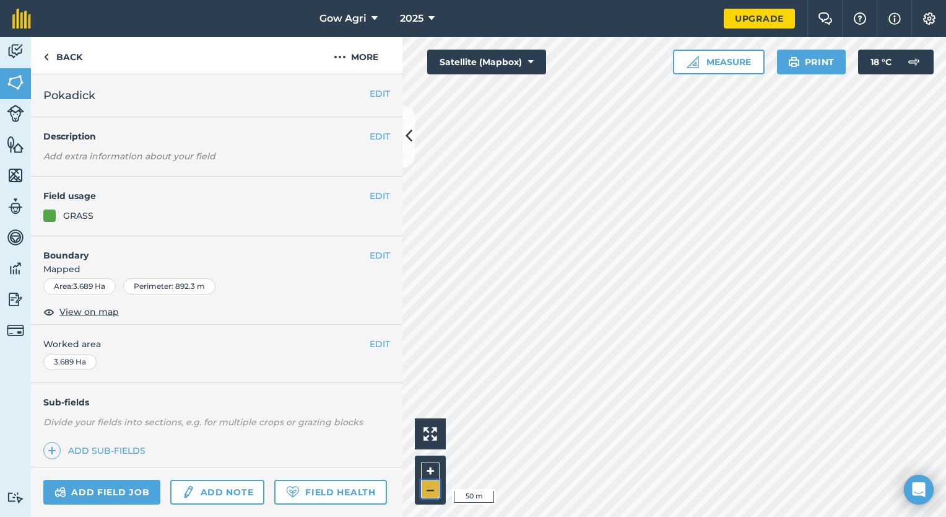
click at [431, 492] on button "–" at bounding box center [430, 489] width 19 height 18
